Goal: Task Accomplishment & Management: Manage account settings

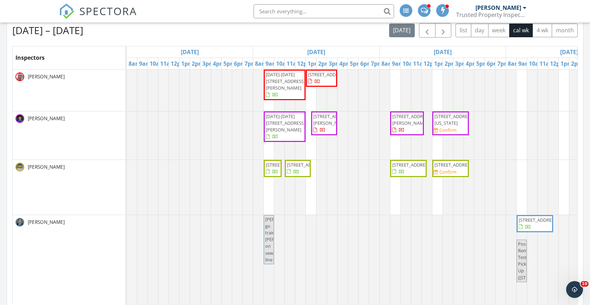
click at [295, 168] on span "[STREET_ADDRESS]" at bounding box center [306, 164] width 39 height 6
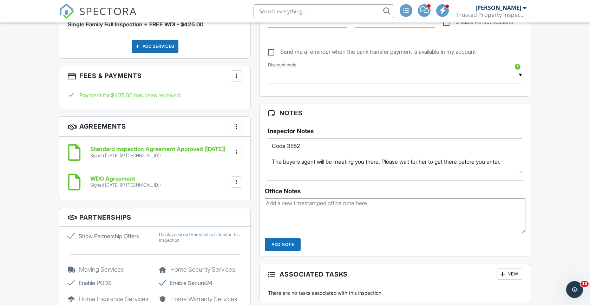
scroll to position [492, 0]
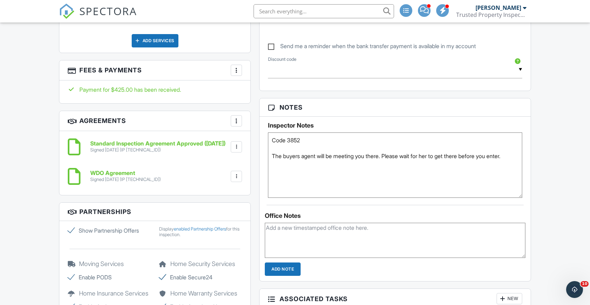
drag, startPoint x: 520, startPoint y: 162, endPoint x: 524, endPoint y: 194, distance: 31.8
click at [524, 194] on div "Inspector Notes Code 3852 The buyers agent will be meeting you there. Please wa…" at bounding box center [394, 157] width 271 height 81
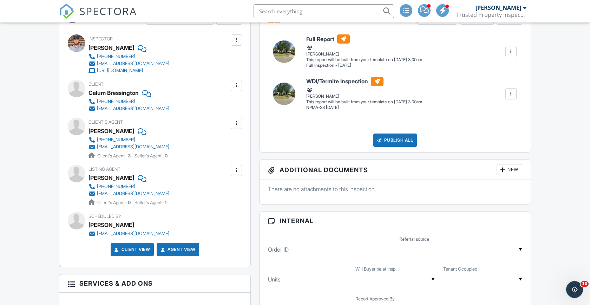
scroll to position [195, 0]
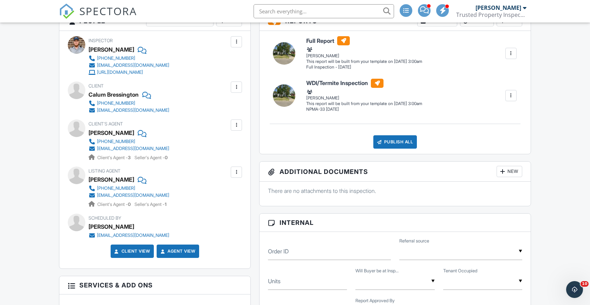
click at [67, 12] on img at bounding box center [66, 11] width 15 height 15
